Goal: Check status

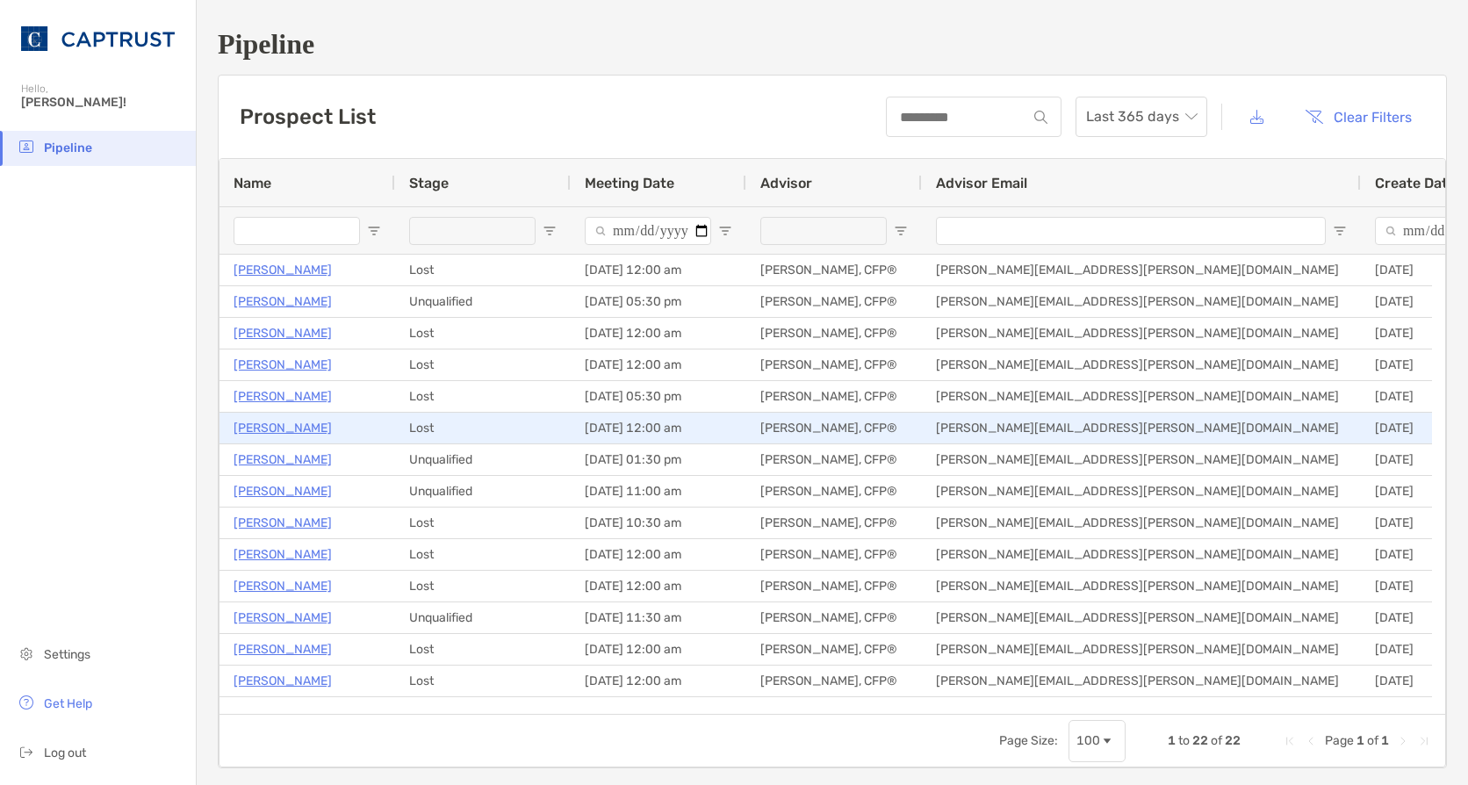
click at [260, 419] on p "[PERSON_NAME]" at bounding box center [283, 428] width 98 height 22
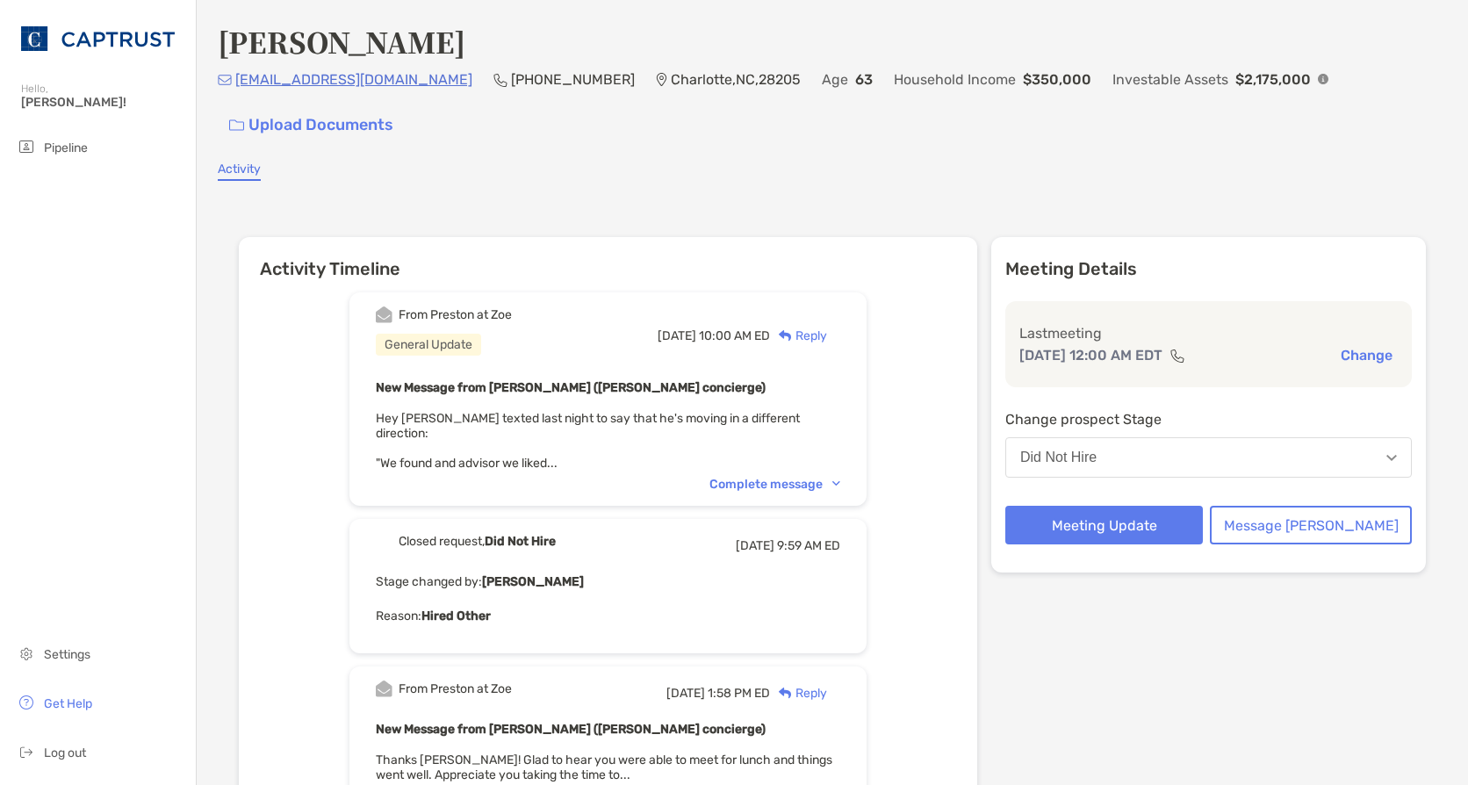
click at [753, 477] on div "Complete message" at bounding box center [775, 484] width 131 height 15
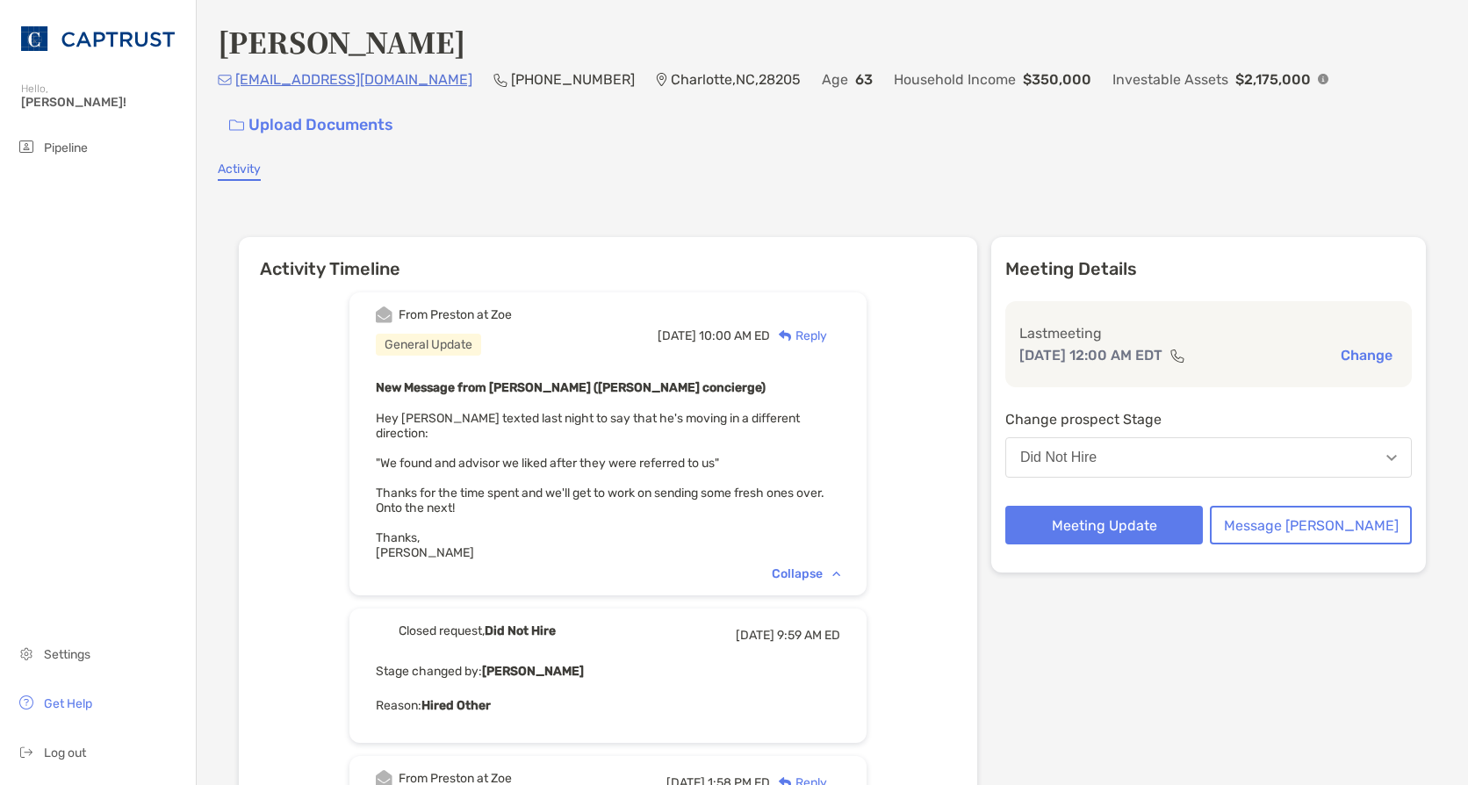
click at [422, 162] on div "Activity" at bounding box center [832, 171] width 1229 height 19
click at [442, 162] on div "Activity" at bounding box center [832, 171] width 1229 height 19
